Goal: Information Seeking & Learning: Learn about a topic

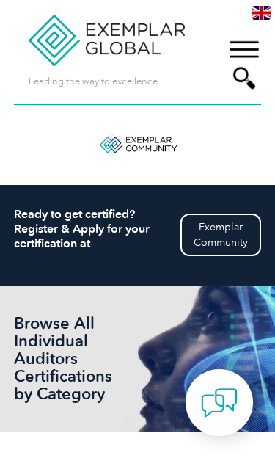
click at [236, 49] on div "▼" at bounding box center [245, 64] width 40 height 73
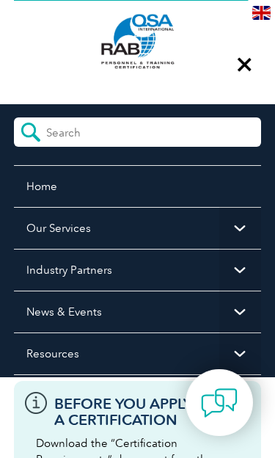
click at [40, 189] on link "Home" at bounding box center [138, 186] width 248 height 42
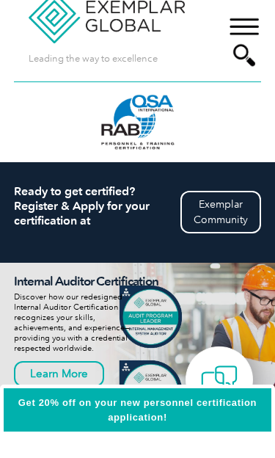
click at [244, 28] on div "▼" at bounding box center [245, 64] width 40 height 73
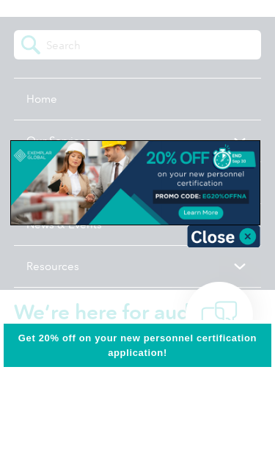
click at [217, 313] on img at bounding box center [223, 324] width 73 height 22
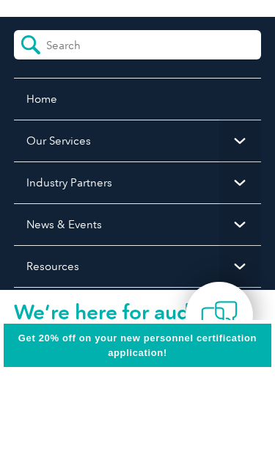
click at [43, 165] on link "Home" at bounding box center [138, 186] width 248 height 42
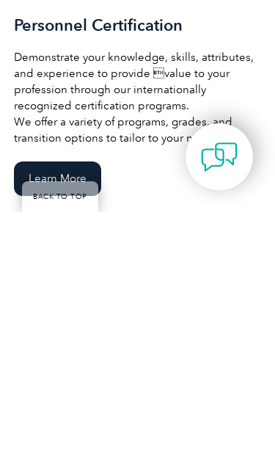
scroll to position [1769, 0]
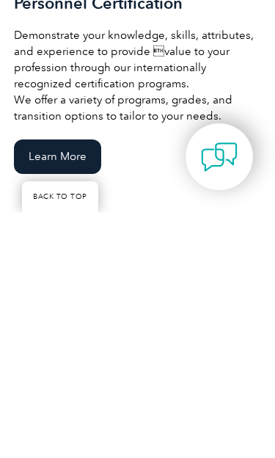
click at [60, 385] on link "Learn More" at bounding box center [57, 402] width 87 height 35
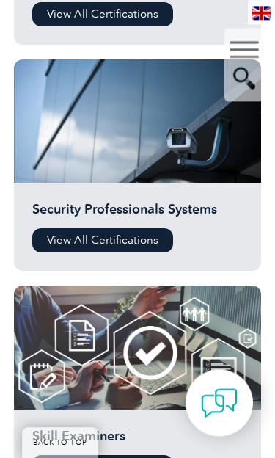
scroll to position [3601, 0]
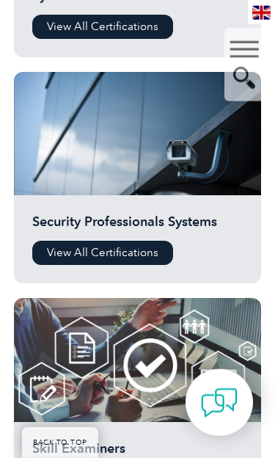
click at [251, 40] on div "▼" at bounding box center [245, 64] width 40 height 73
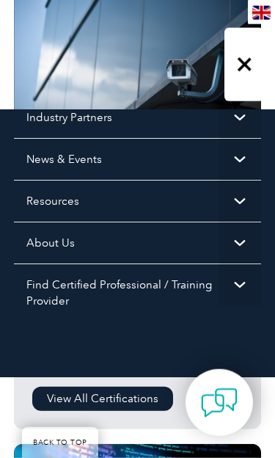
scroll to position [165, 0]
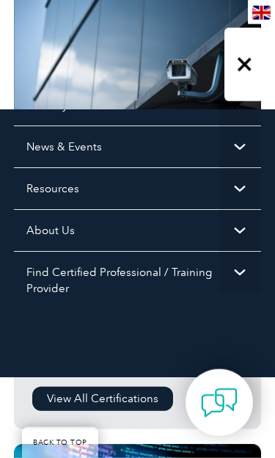
click at [243, 187] on span "▼" at bounding box center [241, 188] width 42 height 42
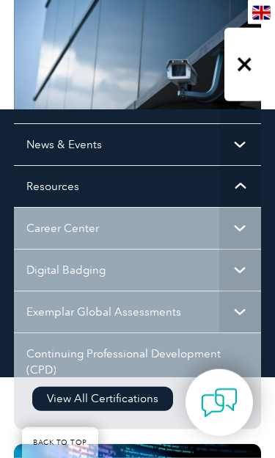
scroll to position [168, 0]
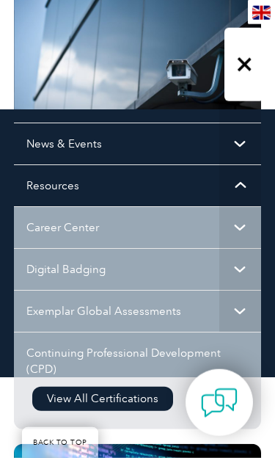
click at [242, 268] on span "▼" at bounding box center [241, 269] width 42 height 42
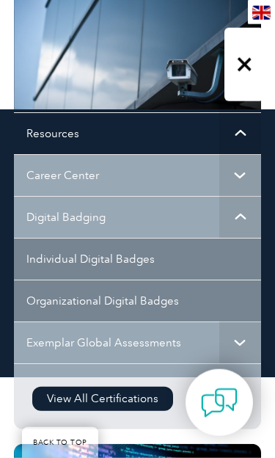
scroll to position [222, 0]
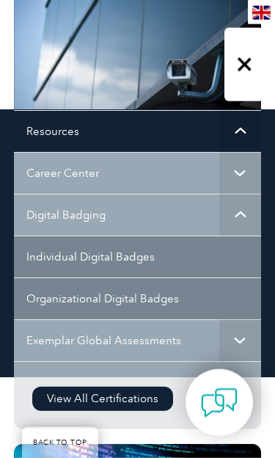
click at [128, 257] on link "Individual Digital Badges" at bounding box center [138, 257] width 248 height 42
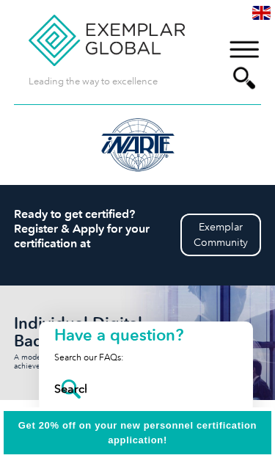
scroll to position [183, 0]
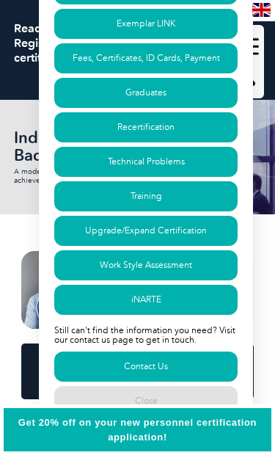
click at [174, 131] on link "Recertification" at bounding box center [146, 130] width 184 height 30
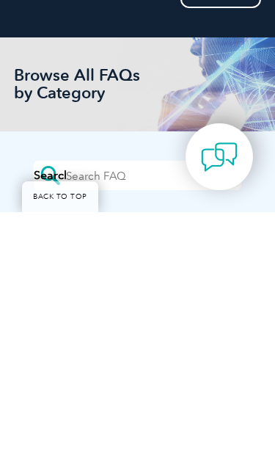
scroll to position [55, 0]
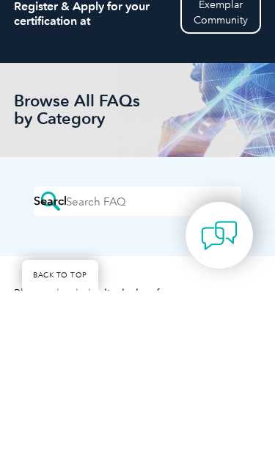
click at [136, 354] on input "search" at bounding box center [131, 365] width 131 height 22
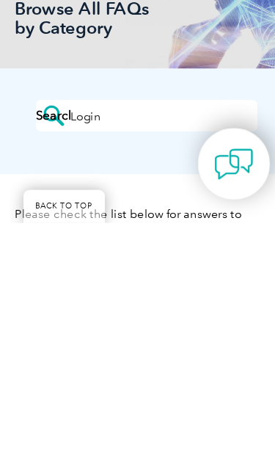
type input "Login"
click at [49, 343] on input "Search" at bounding box center [50, 357] width 32 height 29
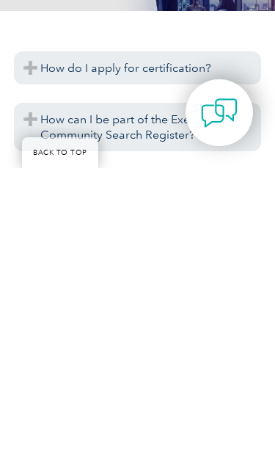
scroll to position [84, 0]
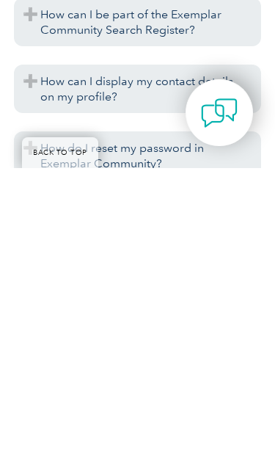
scroll to position [180, 0]
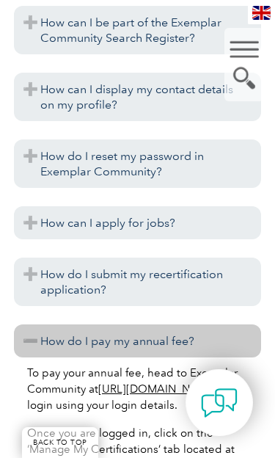
scroll to position [457, 0]
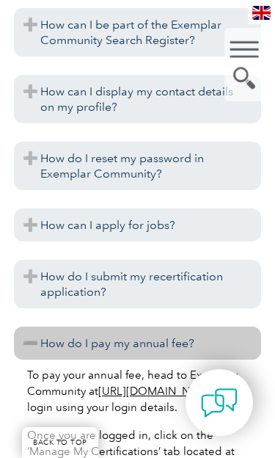
click at [170, 171] on h3 "How do I reset my password in Exemplar Community?" at bounding box center [138, 166] width 248 height 48
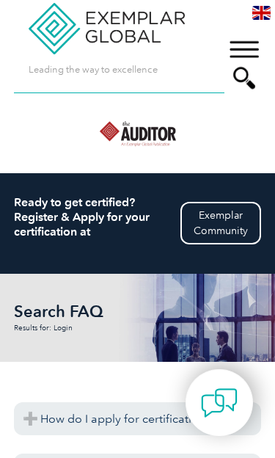
scroll to position [0, 0]
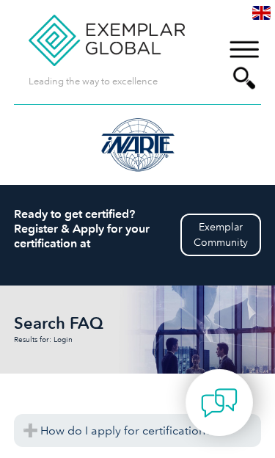
click at [245, 61] on div "▼" at bounding box center [245, 64] width 40 height 73
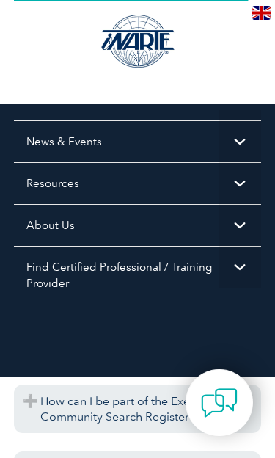
scroll to position [170, 0]
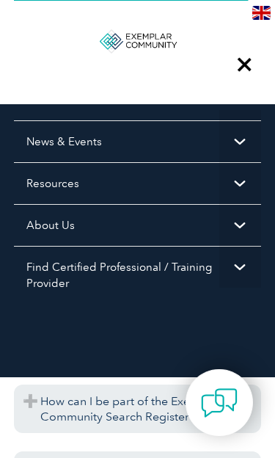
click at [237, 224] on span "▼" at bounding box center [241, 225] width 42 height 42
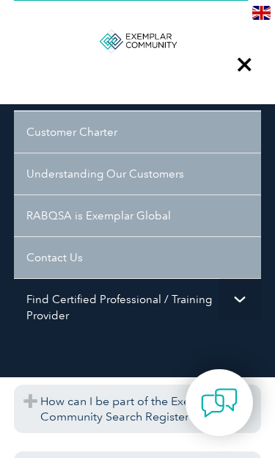
scroll to position [474, 0]
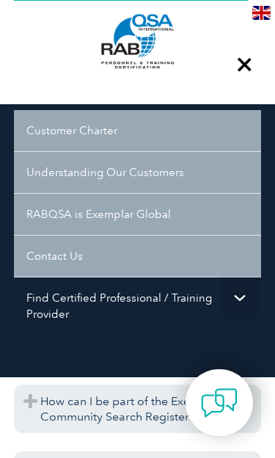
click at [237, 302] on span "▼" at bounding box center [241, 298] width 42 height 42
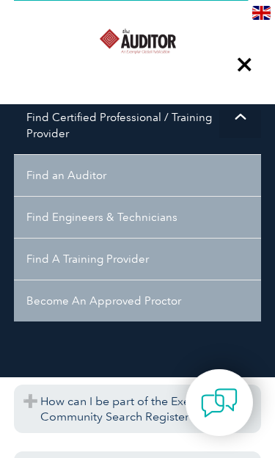
scroll to position [656, 0]
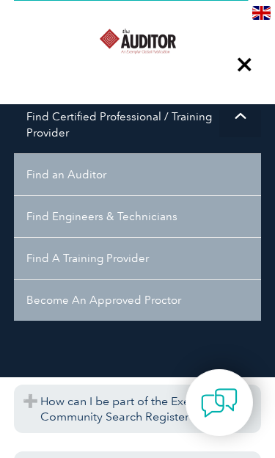
click at [131, 305] on link "Become An Approved Proctor" at bounding box center [138, 300] width 248 height 42
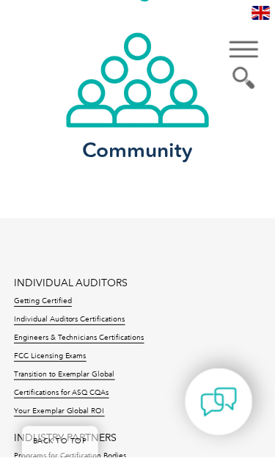
scroll to position [2474, 0]
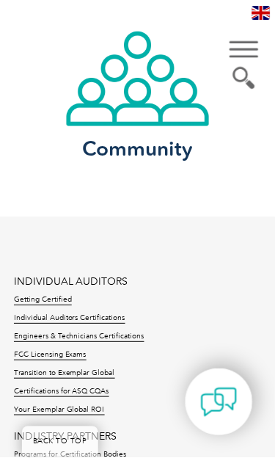
click at [95, 321] on link "Individual Auditors Certifications" at bounding box center [70, 319] width 112 height 10
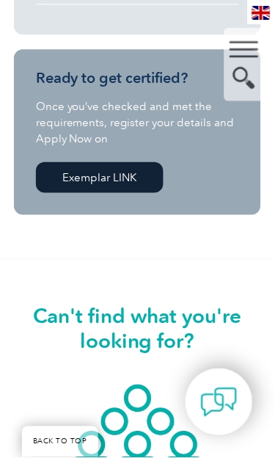
scroll to position [2067, 0]
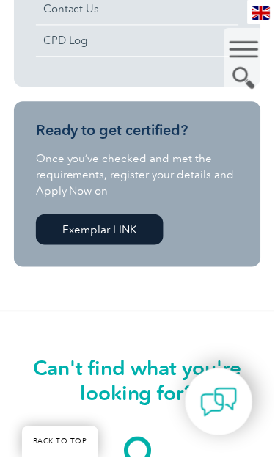
click at [129, 232] on link "Exemplar LINK" at bounding box center [100, 230] width 128 height 31
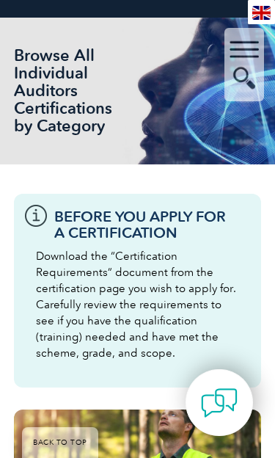
scroll to position [240, 0]
